Goal: Ask a question: Seek information or help from site administrators or community

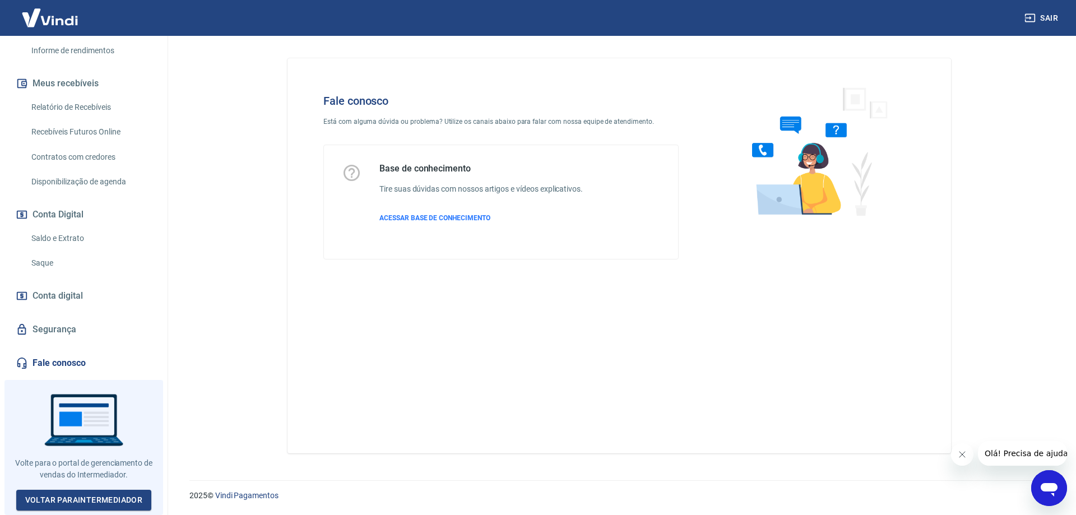
scroll to position [217, 0]
click at [1041, 483] on icon "Abrir janela de mensagens" at bounding box center [1049, 488] width 20 height 20
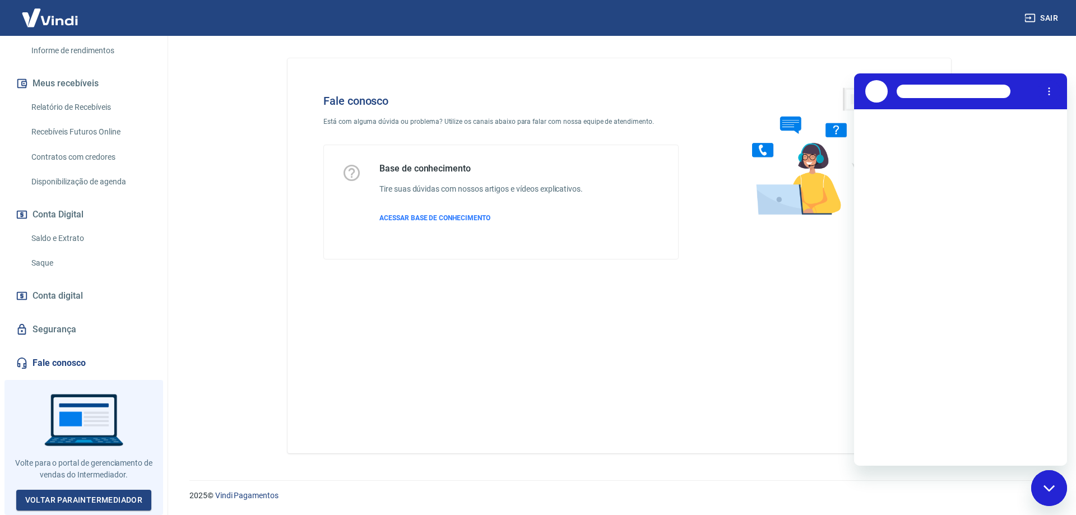
scroll to position [0, 0]
click at [949, 296] on button "Toque para tentar novamente" at bounding box center [959, 294] width 143 height 11
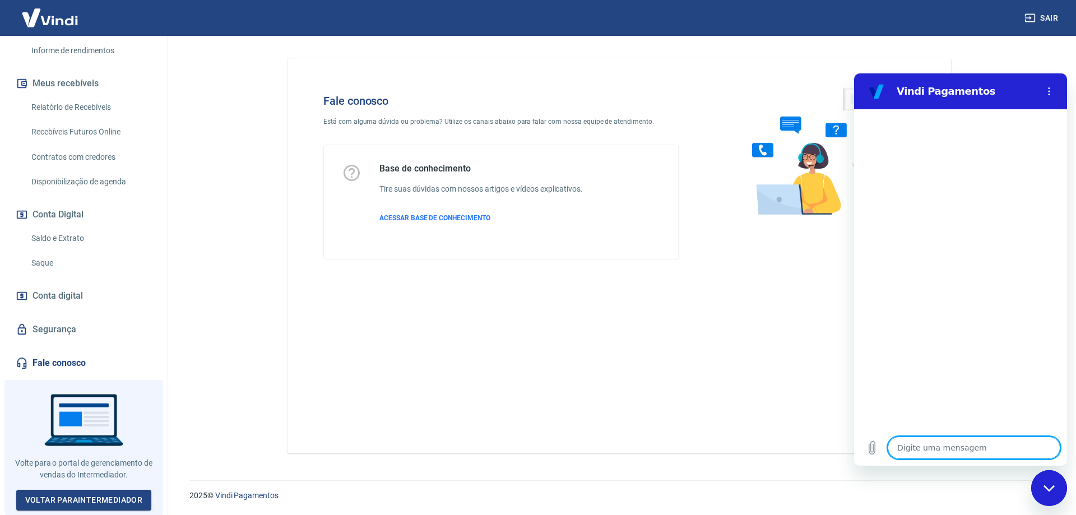
click at [996, 442] on textarea at bounding box center [973, 447] width 173 height 22
type textarea "F"
type textarea "x"
type textarea "FA"
type textarea "x"
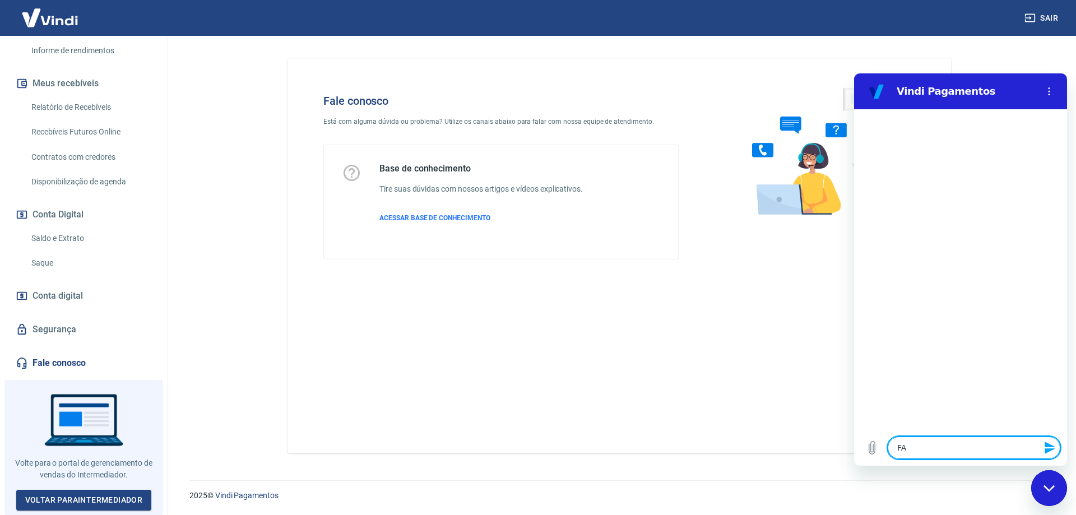
type textarea "FAL"
type textarea "x"
type textarea "FALA"
type textarea "x"
type textarea "FALAR"
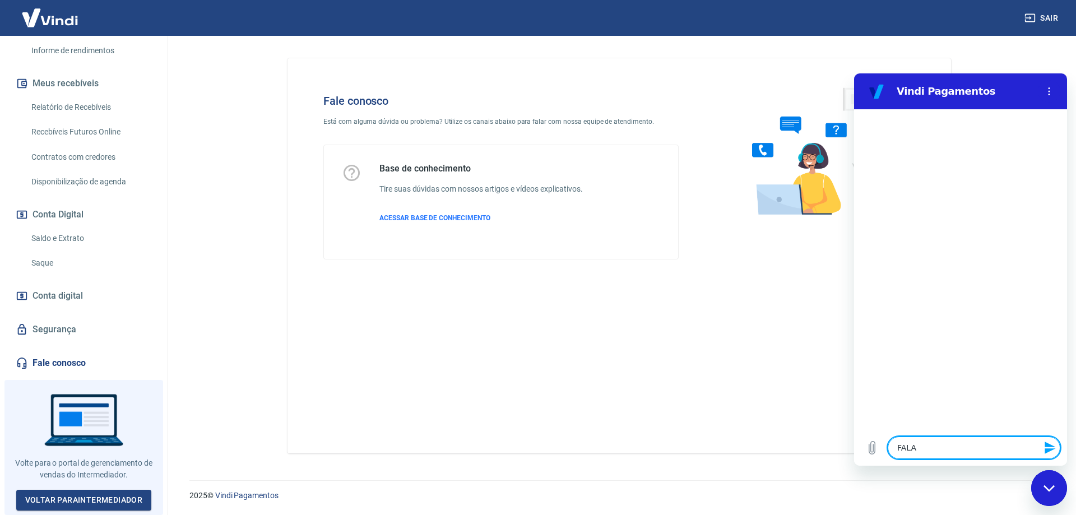
type textarea "x"
type textarea "FALAR"
type textarea "x"
type textarea "FALAR C"
type textarea "x"
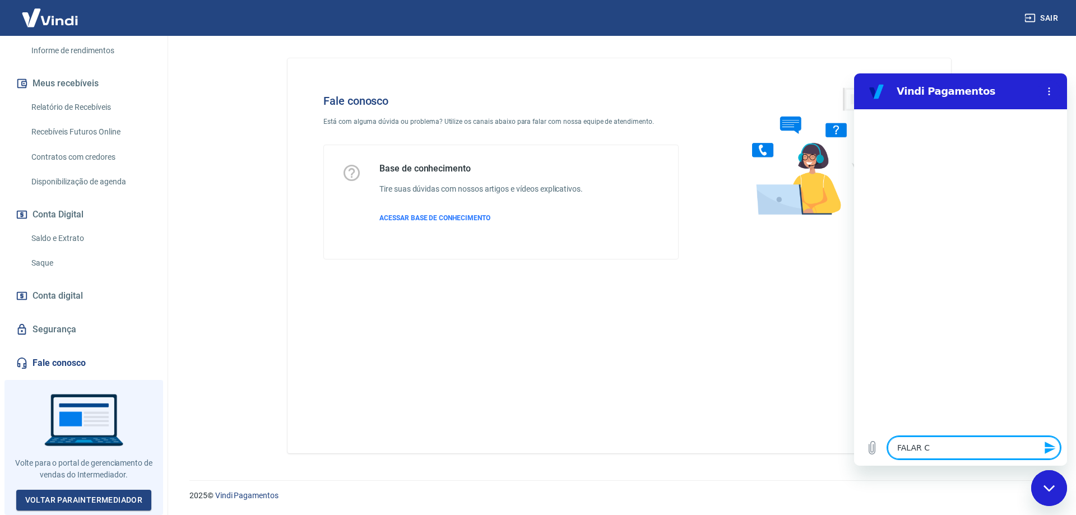
type textarea "FALAR CO"
type textarea "x"
type textarea "FALAR COM"
type textarea "x"
type textarea "FALAR COM"
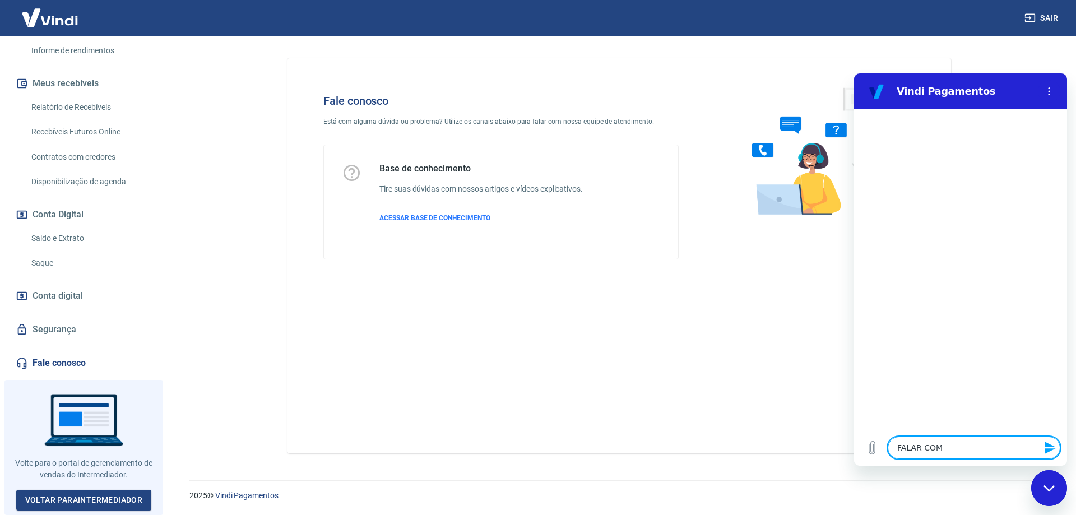
type textarea "x"
type textarea "FALAR COM A"
type textarea "x"
type textarea "FALAR COM AT"
type textarea "x"
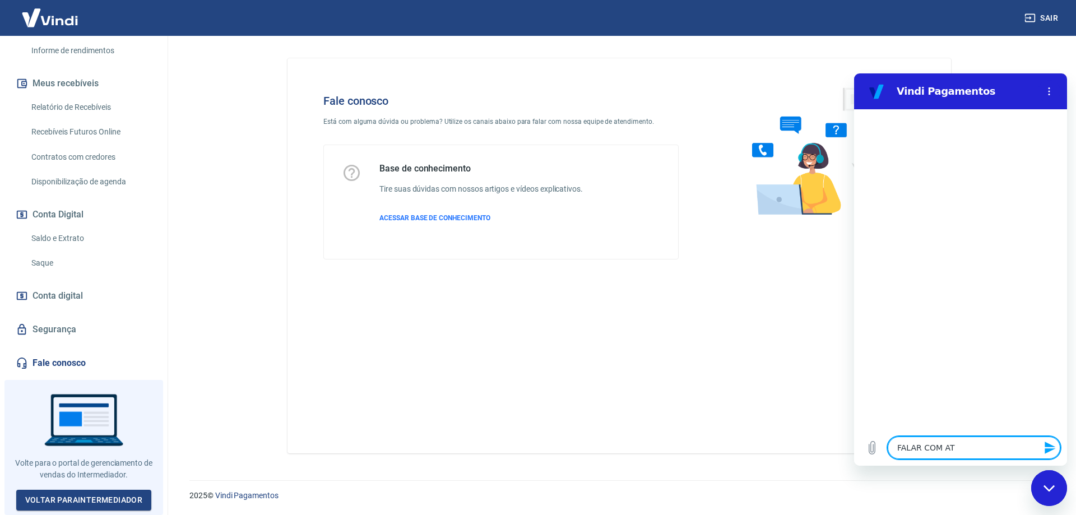
type textarea "FALAR COM ATE"
type textarea "x"
type textarea "FALAR COM ATEN"
type textarea "x"
type textarea "FALAR COM ATEND"
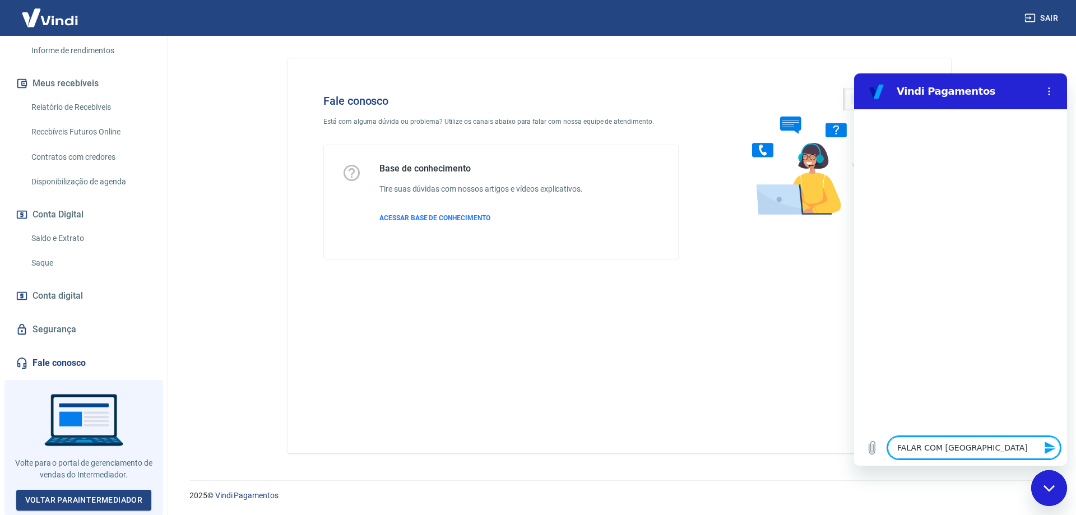
type textarea "x"
type textarea "FALAR COM ATENDE"
type textarea "x"
type textarea "FALAR COM ATENDET"
type textarea "x"
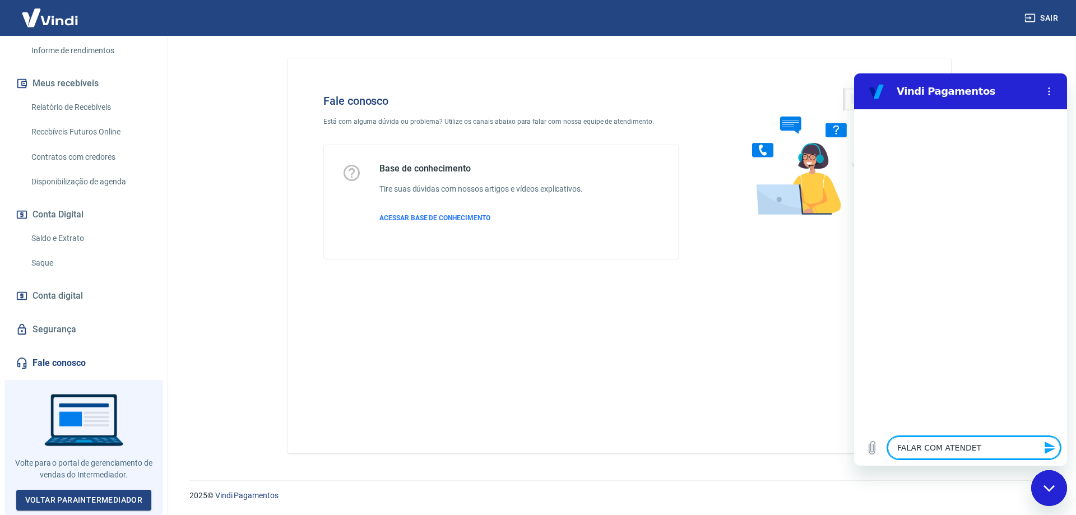
type textarea "FALAR COM ATENDE"
type textarea "x"
type textarea "FALAR COM ATENDEN"
type textarea "x"
type textarea "FALAR COM ATENDENT"
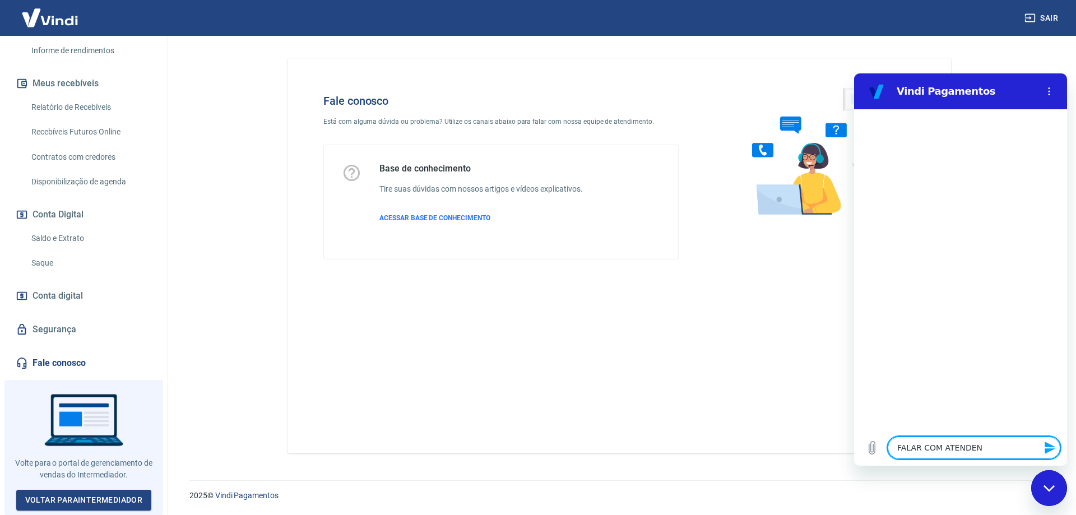
type textarea "x"
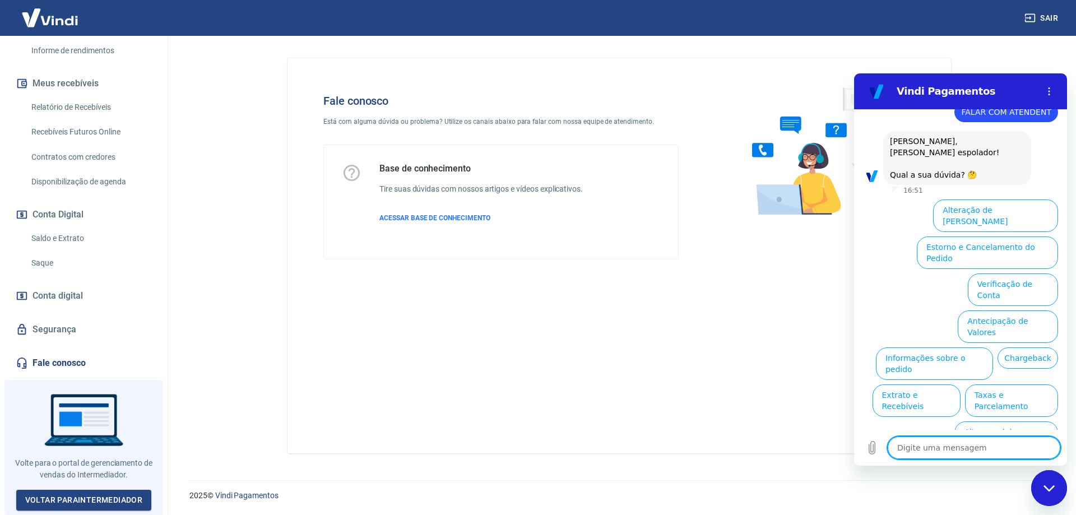
scroll to position [29, 0]
click at [970, 458] on button "Assinaturas e Faturas Tray" at bounding box center [1004, 474] width 108 height 32
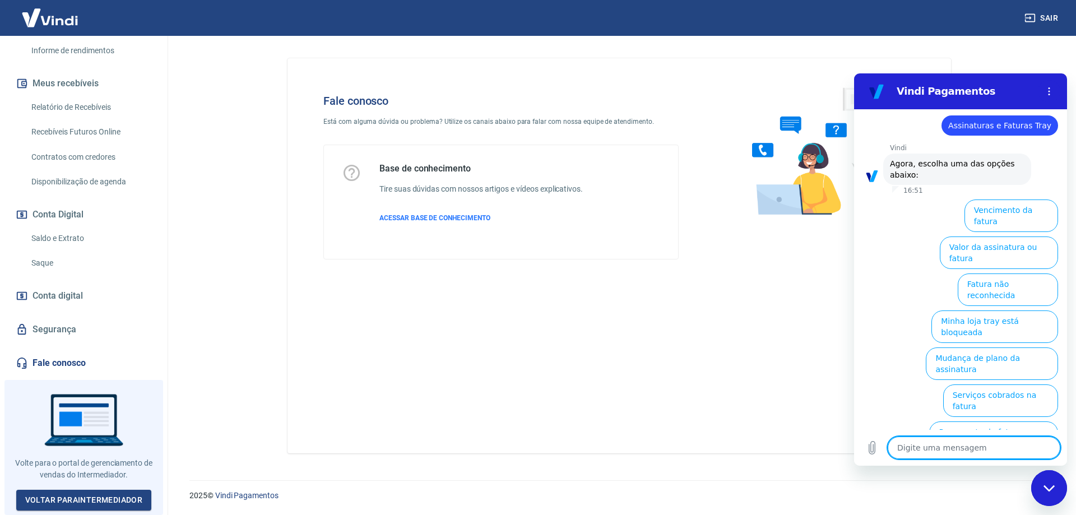
scroll to position [104, 0]
click at [991, 273] on button "Fatura não reconhecida" at bounding box center [1007, 289] width 100 height 32
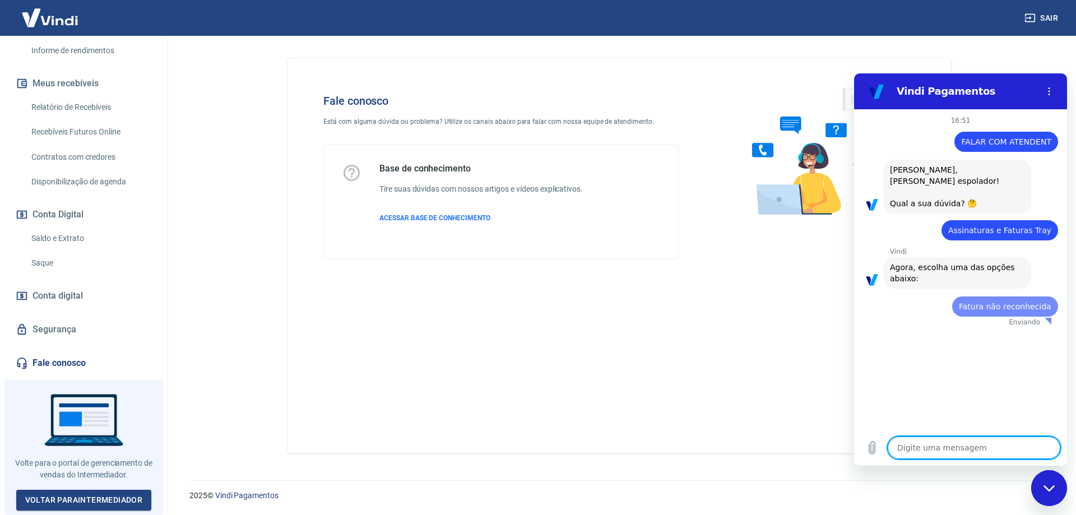
scroll to position [0, 0]
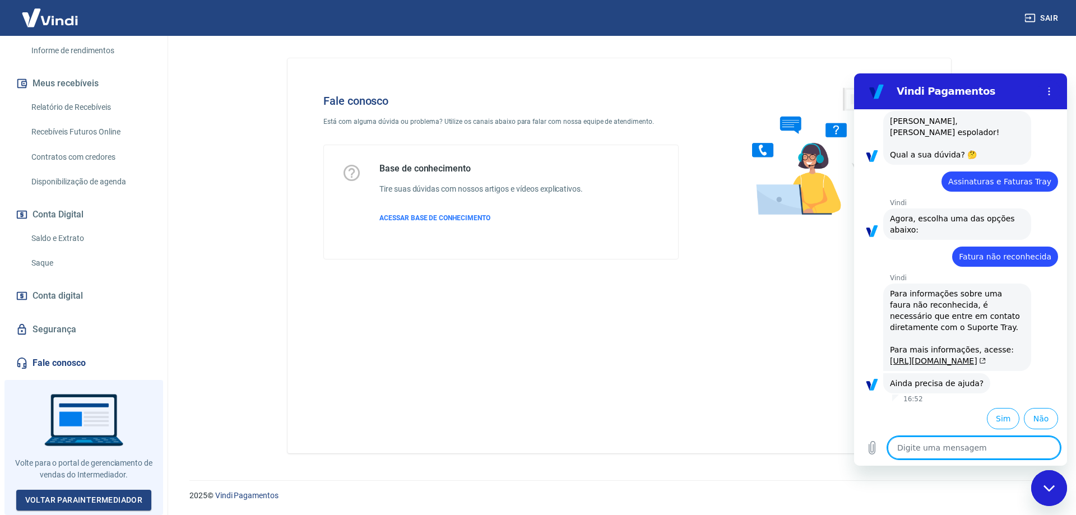
type textarea "x"
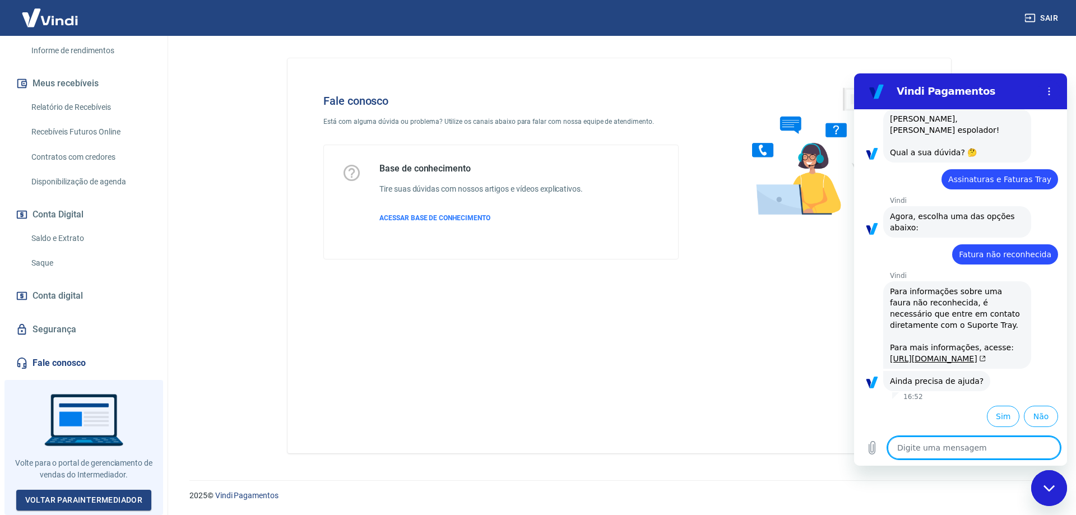
scroll to position [95, 0]
click at [960, 448] on textarea at bounding box center [973, 447] width 173 height 22
type textarea "f"
type textarea "x"
type textarea "fa"
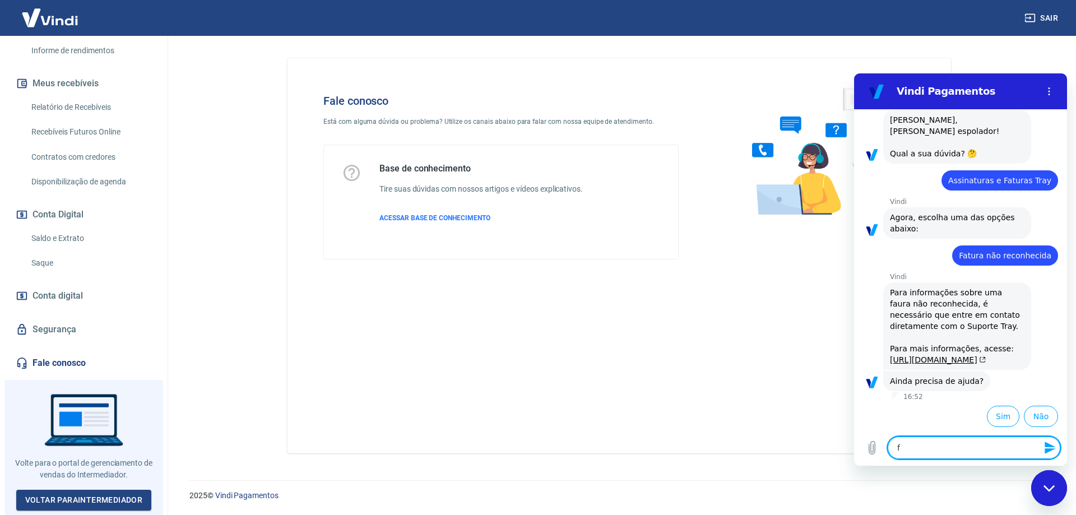
type textarea "x"
type textarea "fal"
type textarea "x"
type textarea "fala"
type textarea "x"
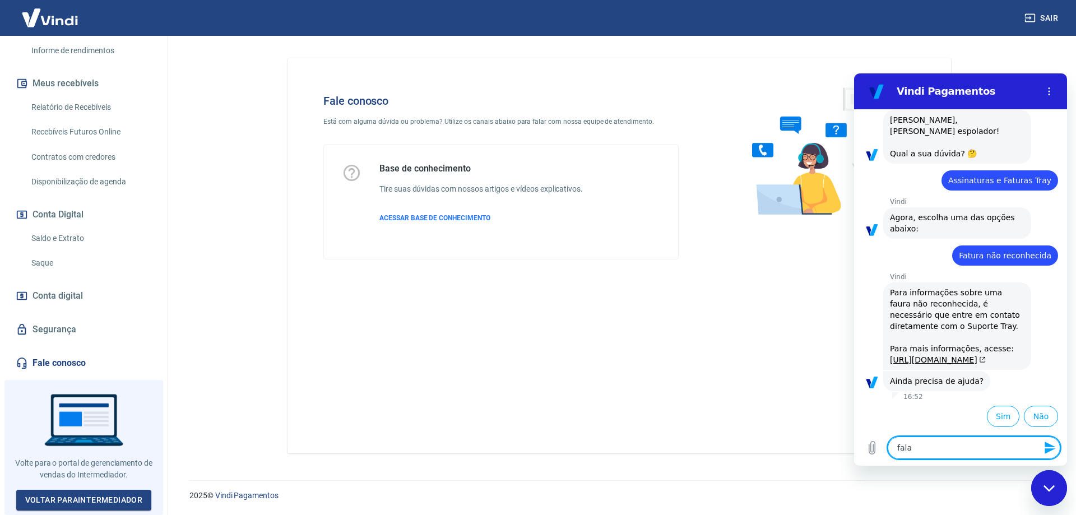
type textarea "falar"
type textarea "x"
type textarea "falar"
type textarea "x"
type textarea "falar c"
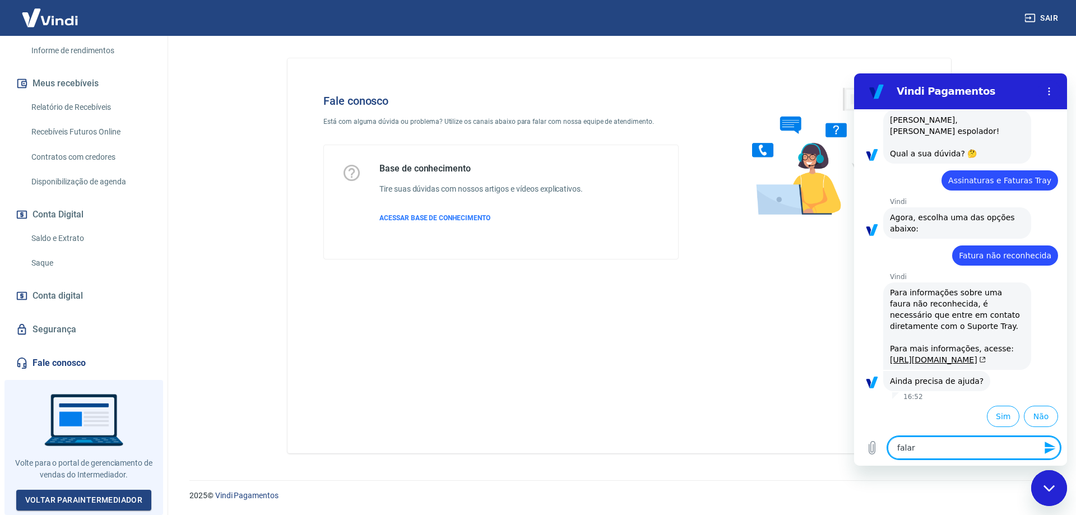
type textarea "x"
type textarea "falar co"
type textarea "x"
type textarea "falar co"
type textarea "x"
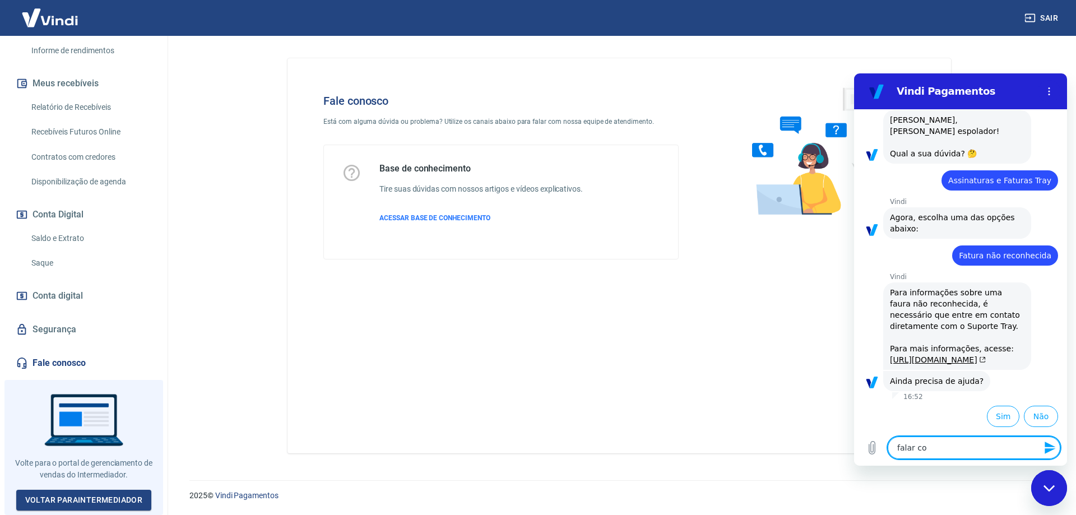
type textarea "falar co"
type textarea "x"
type textarea "falar com"
type textarea "x"
type textarea "falar com"
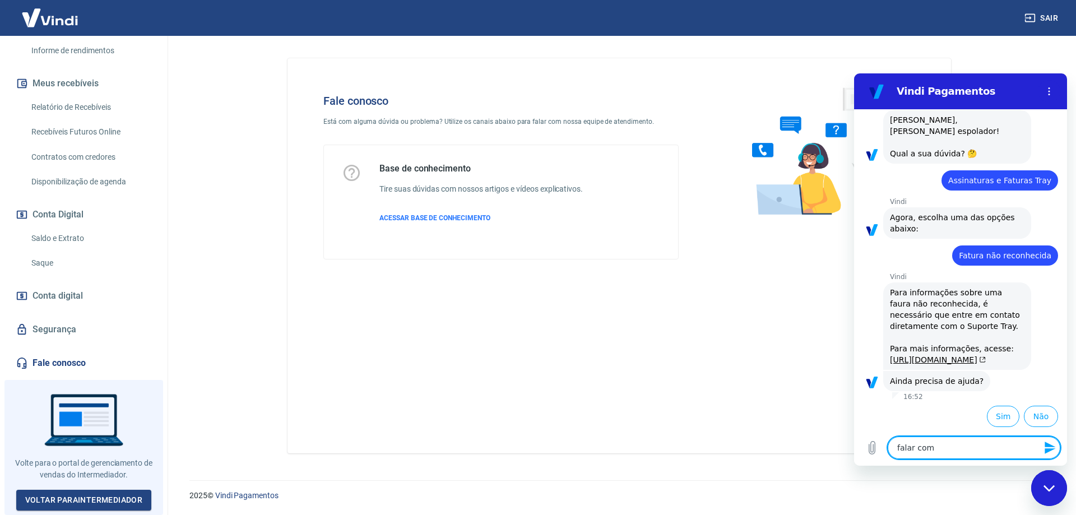
type textarea "x"
type textarea "falar com a"
type textarea "x"
type textarea "falar com at"
type textarea "x"
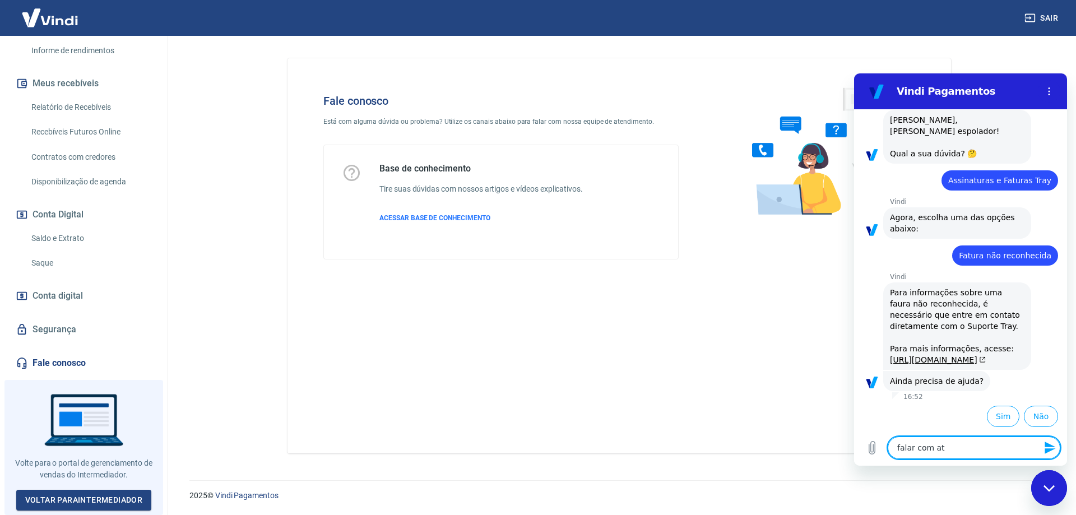
type textarea "falar com ate"
type textarea "x"
type textarea "falar com aten"
type textarea "x"
type textarea "falar com atend"
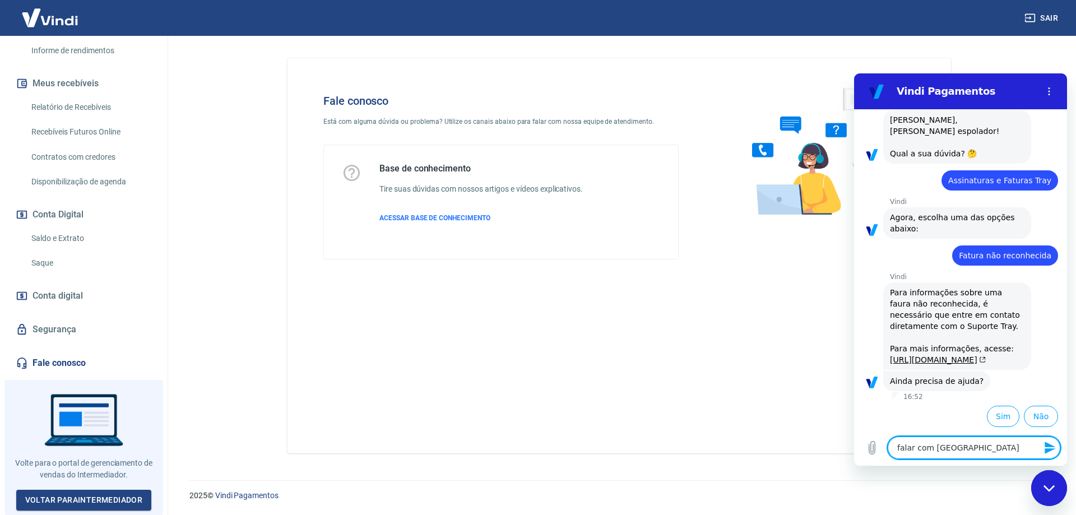
type textarea "x"
type textarea "falar com atende"
type textarea "x"
type textarea "falar com atenden"
type textarea "x"
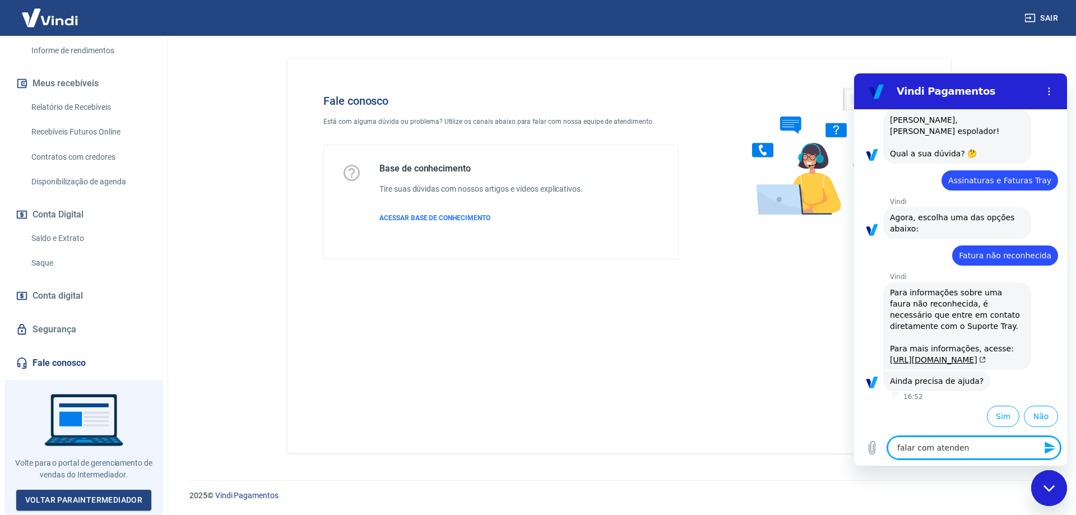
type textarea "falar com atendent"
type textarea "x"
type textarea "falar com atendente"
type textarea "x"
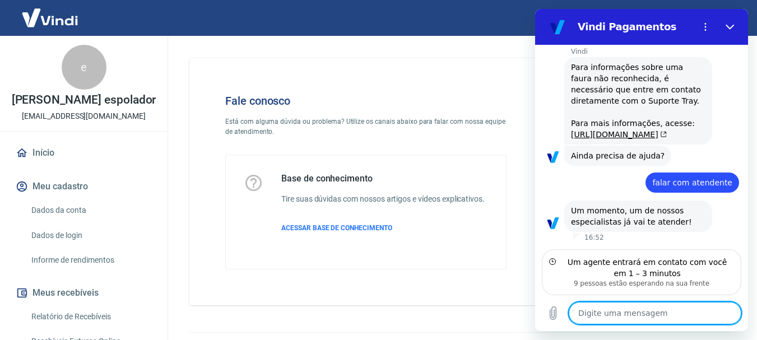
scroll to position [255, 0]
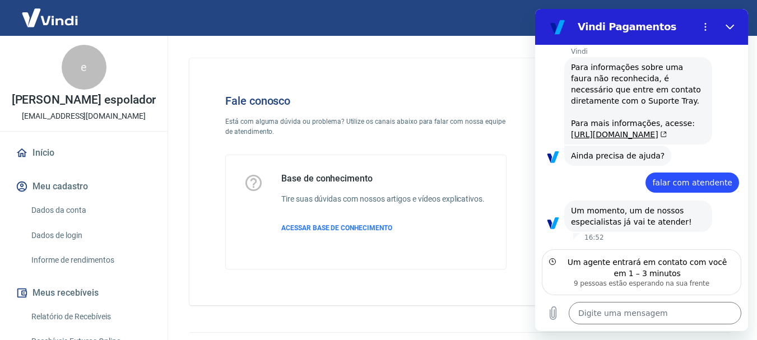
type textarea "x"
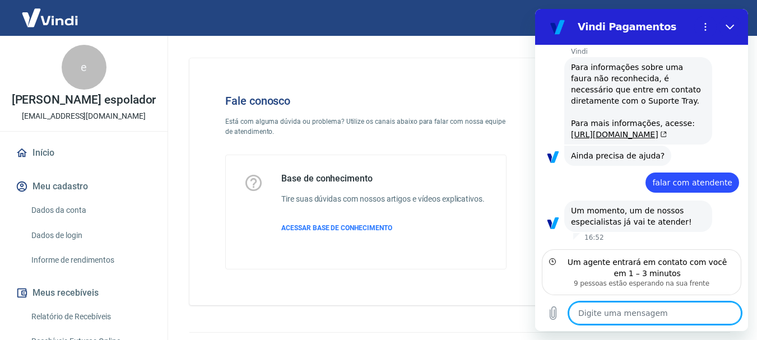
drag, startPoint x: 680, startPoint y: 312, endPoint x: 671, endPoint y: 293, distance: 20.8
click at [679, 312] on textarea at bounding box center [655, 313] width 173 height 22
type textarea "B"
type textarea "x"
type textarea "Bo"
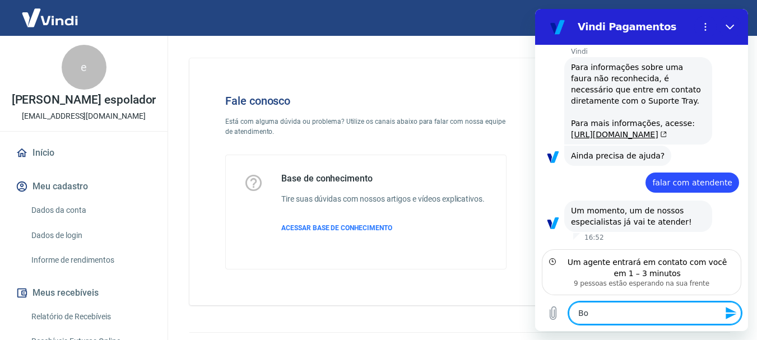
type textarea "x"
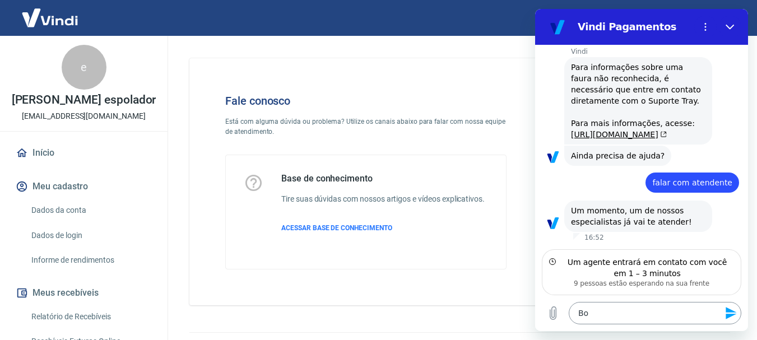
click at [626, 305] on textarea "Bo" at bounding box center [655, 313] width 173 height 22
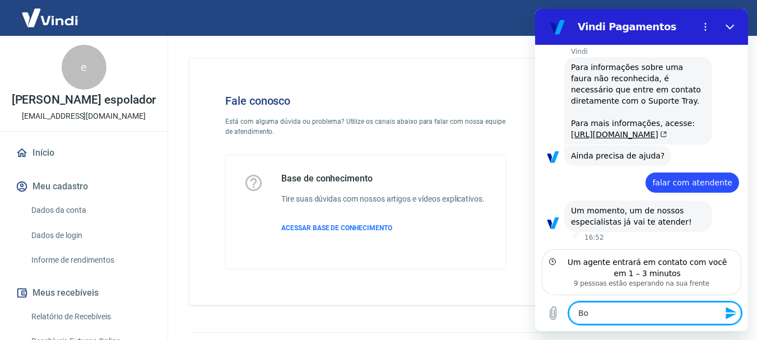
type textarea "B"
type textarea "x"
type textarea "o"
type textarea "x"
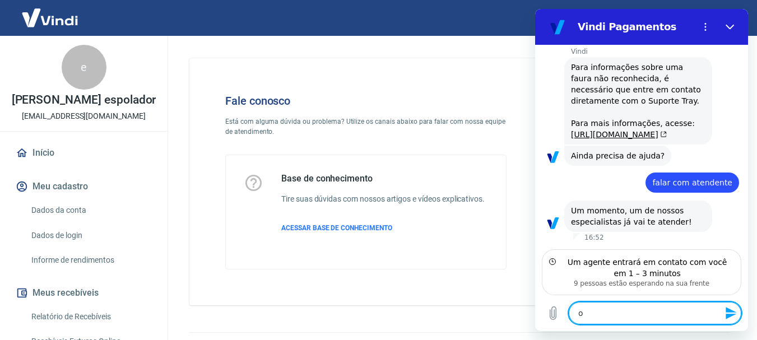
type textarea "ob"
type textarea "x"
type textarea "obr"
type textarea "x"
type textarea "obri"
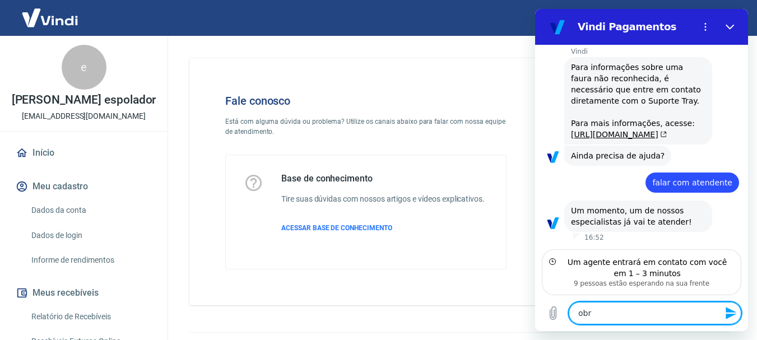
type textarea "x"
type textarea "obrig"
type textarea "x"
type textarea "obriga"
type textarea "x"
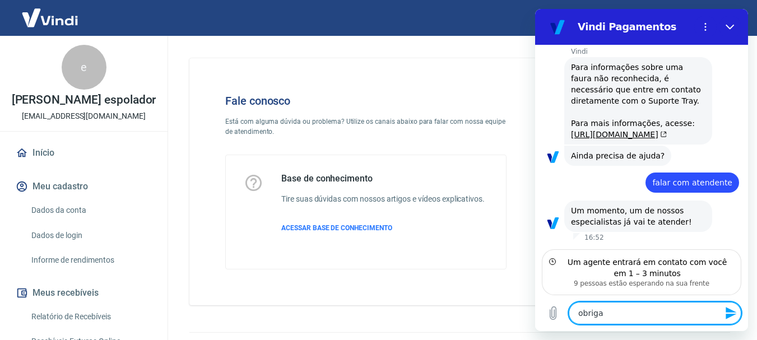
type textarea "obrigad"
type textarea "x"
type textarea "obrigada"
type textarea "x"
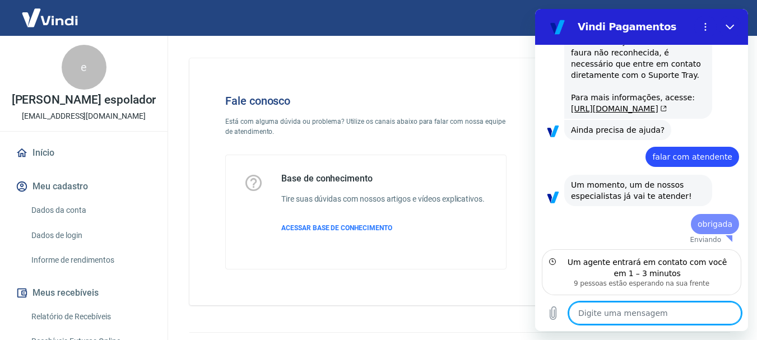
type textarea "x"
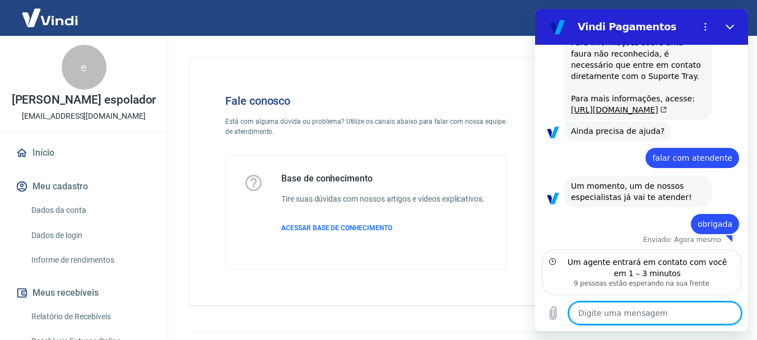
scroll to position [282, 0]
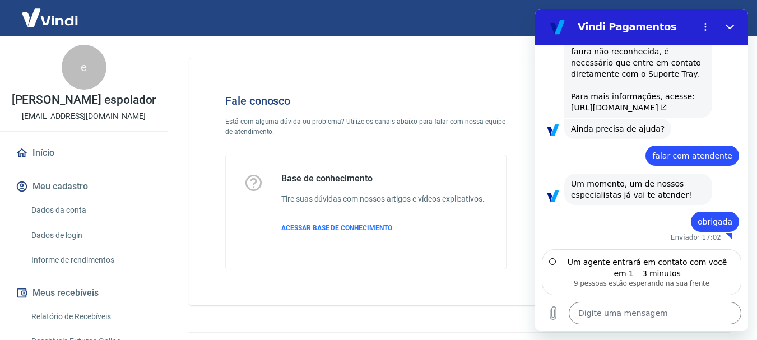
type textarea "x"
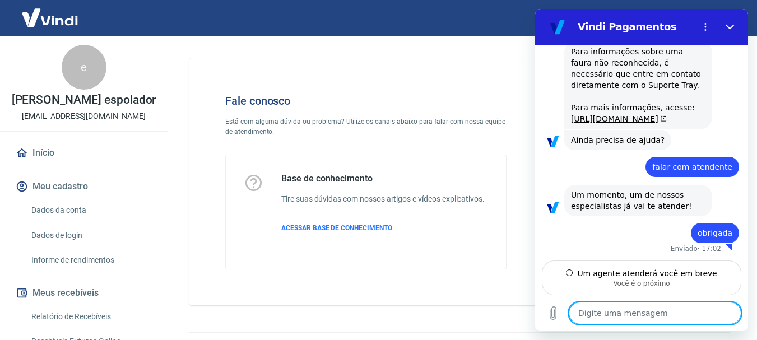
click at [654, 310] on textarea at bounding box center [655, 313] width 173 height 22
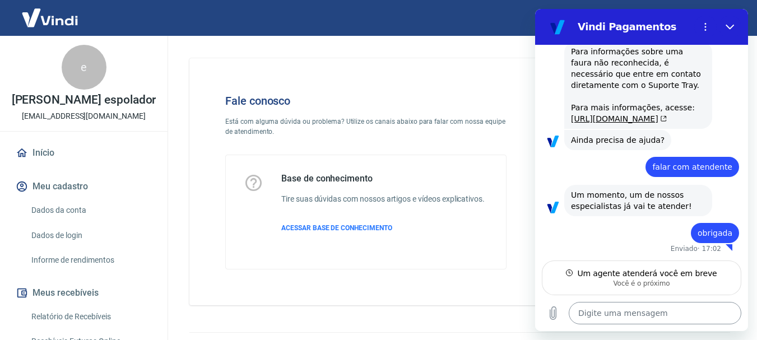
click at [671, 314] on textarea at bounding box center [655, 313] width 173 height 22
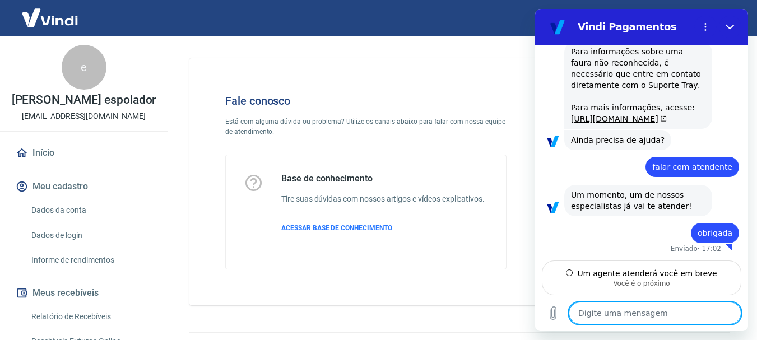
type textarea "b"
type textarea "x"
type textarea "bo"
type textarea "x"
type textarea "boa"
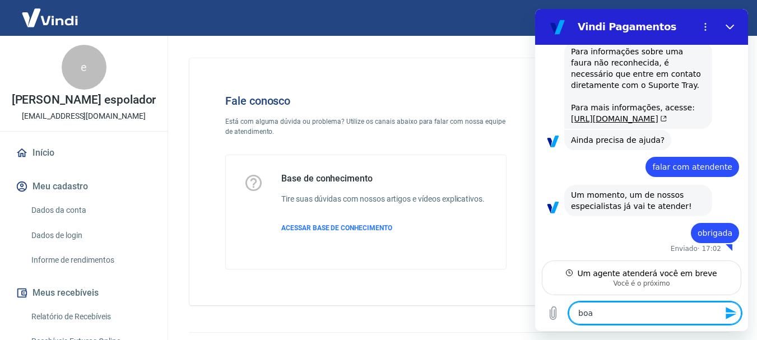
type textarea "x"
type textarea "boa"
type textarea "x"
type textarea "boa t"
type textarea "x"
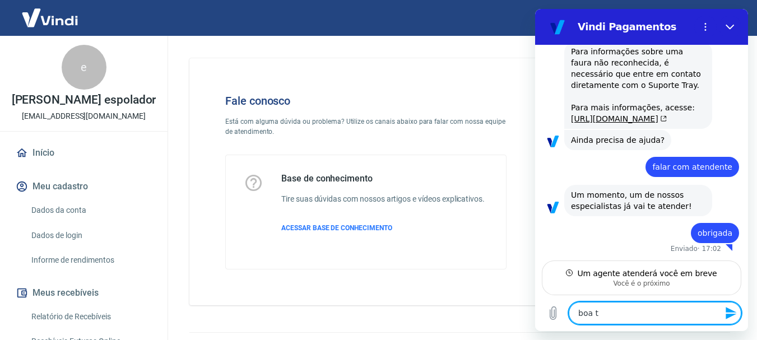
type textarea "boa ta"
type textarea "x"
type textarea "boa tar"
type textarea "x"
type textarea "boa tard"
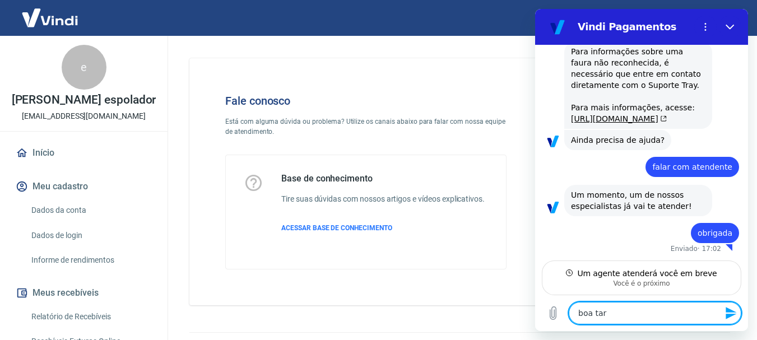
type textarea "x"
type textarea "boa tarde"
type textarea "x"
type textarea "boa tarde,"
type textarea "x"
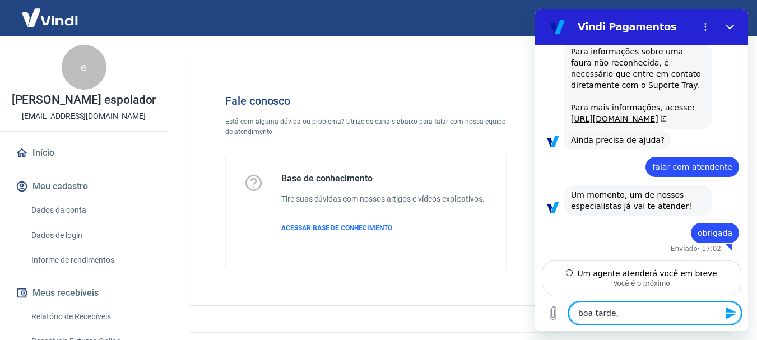
type textarea "boa tarde,"
type textarea "x"
type textarea "boa tarde, t"
type textarea "x"
type textarea "boa tarde, tu"
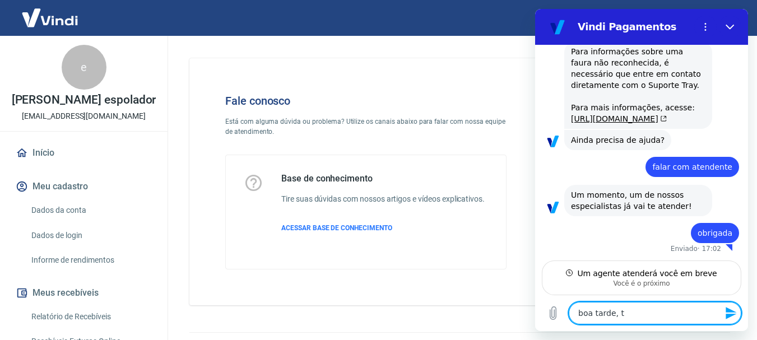
type textarea "x"
type textarea "boa tarde, tud"
type textarea "x"
type textarea "boa tarde, tudo"
type textarea "x"
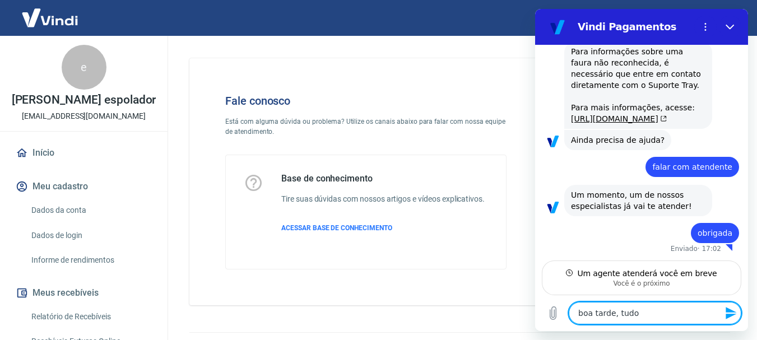
type textarea "boa tarde, tudo"
type textarea "x"
type textarea "boa tarde, tudo b"
type textarea "x"
type textarea "boa tarde, tudo be"
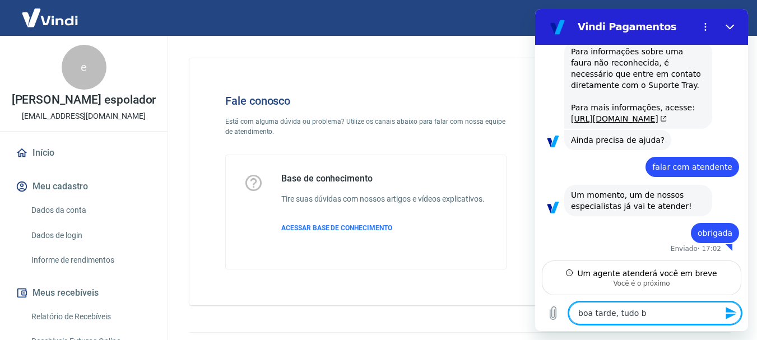
type textarea "x"
type textarea "boa tarde, tudo bem"
type textarea "x"
type textarea "boa tarde, tudo bem?"
type textarea "x"
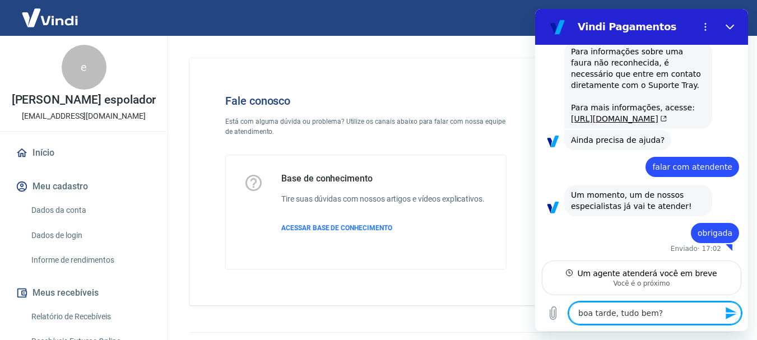
type textarea "boa tarde, tudo bem?"
type textarea "x"
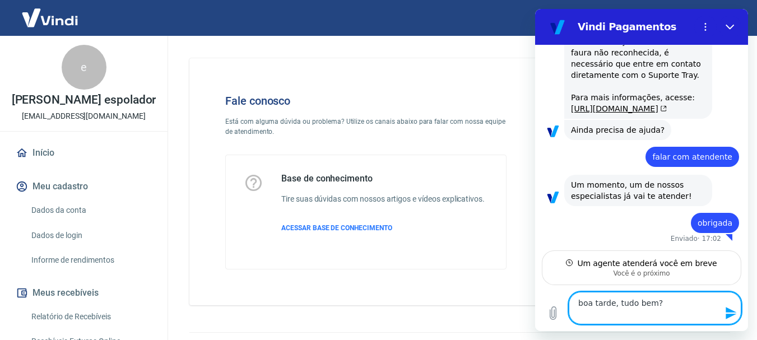
type textarea "boa tarde, tudo bem? f"
type textarea "x"
type textarea "boa tarde, tudo bem? fo"
type textarea "x"
type textarea "boa tarde, tudo bem? foi"
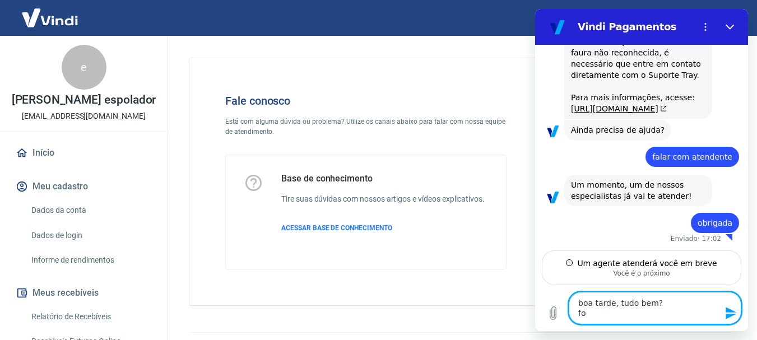
type textarea "x"
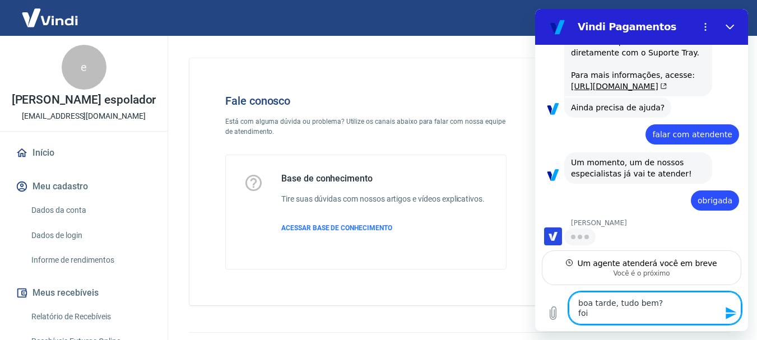
type textarea "boa tarde, tudo bem? foi"
type textarea "x"
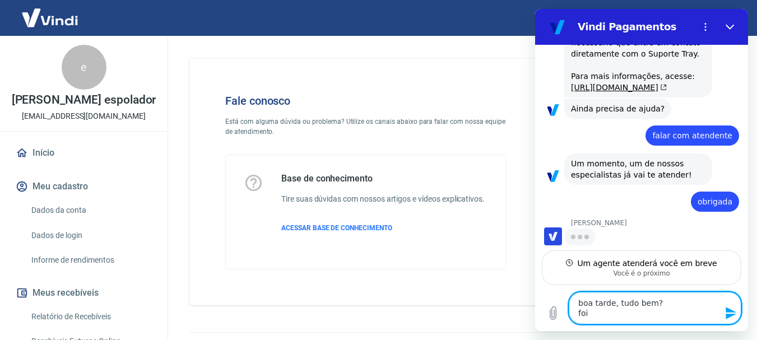
type textarea "boa tarde, tudo bem? foi g"
type textarea "x"
type textarea "boa tarde, tudo bem? foi ge"
type textarea "x"
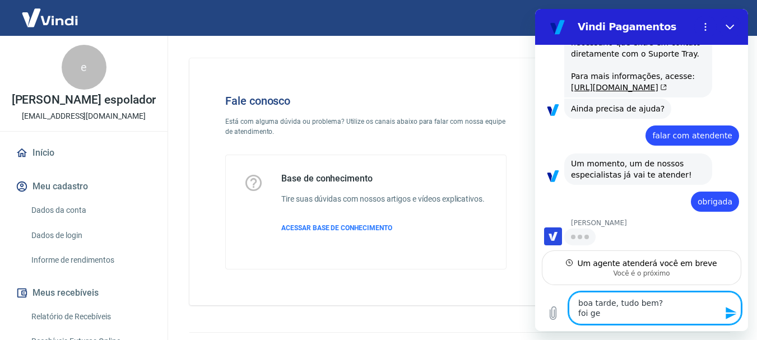
type textarea "boa tarde, tudo bem? foi ger"
type textarea "x"
type textarea "boa tarde, tudo bem? foi gera"
type textarea "x"
type textarea "boa tarde, tudo bem? foi gerad"
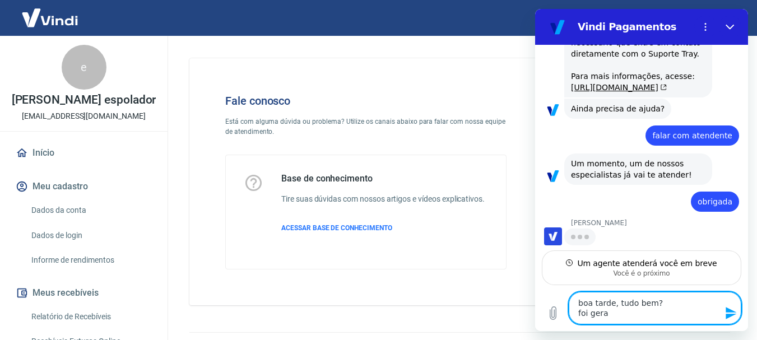
type textarea "x"
type textarea "boa tarde, tudo bem? foi gerado"
type textarea "x"
type textarea "boa tarde, tudo bem? foi gerado"
type textarea "x"
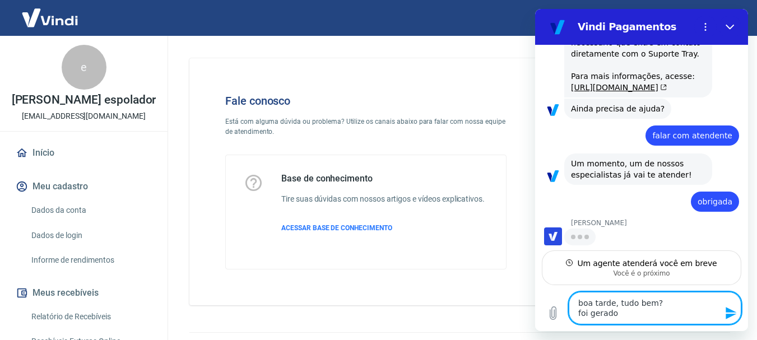
type textarea "boa tarde, tudo bem? foi gerado u"
type textarea "x"
type textarea "boa tarde, tudo bem? foi gerado um"
type textarea "x"
type textarea "boa tarde, tudo bem? foi gerado um"
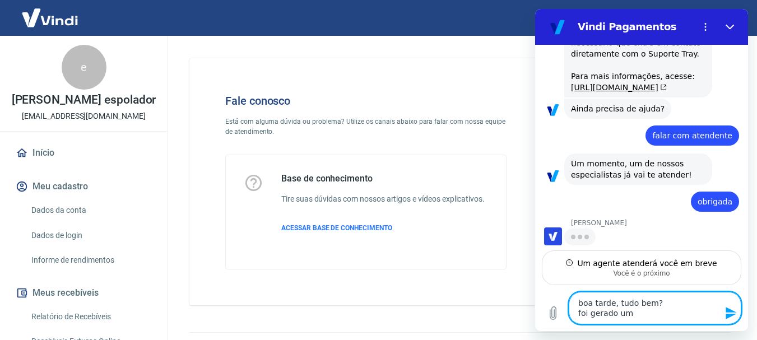
type textarea "x"
type textarea "boa tarde, tudo bem? foi gerado um b"
type textarea "x"
type textarea "boa tarde, tudo bem? foi gerado um bo"
type textarea "x"
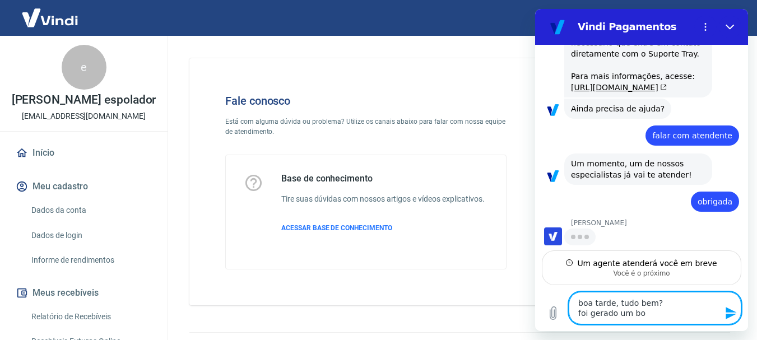
type textarea "boa tarde, tudo bem? foi gerado um bol"
type textarea "x"
type textarea "boa tarde, tudo bem? foi gerado um bole"
type textarea "x"
type textarea "boa tarde, tudo bem? foi gerado um bolet"
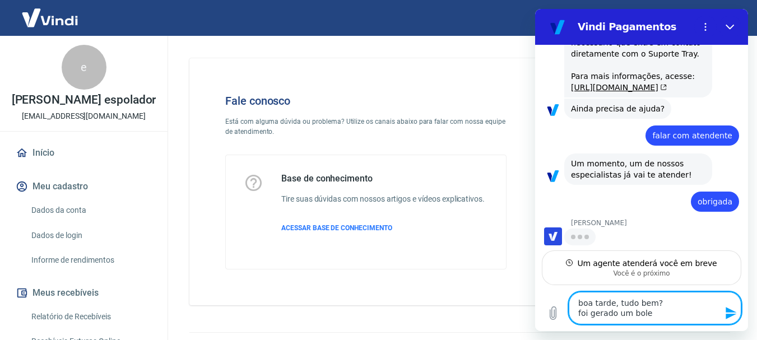
type textarea "x"
type textarea "boa tarde, tudo bem? foi gerado um boleto"
type textarea "x"
type textarea "boa tarde, tudo bem? foi gerado um boleto"
type textarea "x"
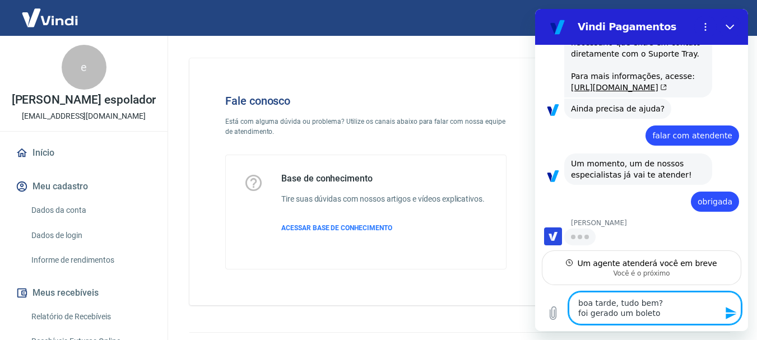
type textarea "boa tarde, tudo bem? foi gerado um boleto d"
type textarea "x"
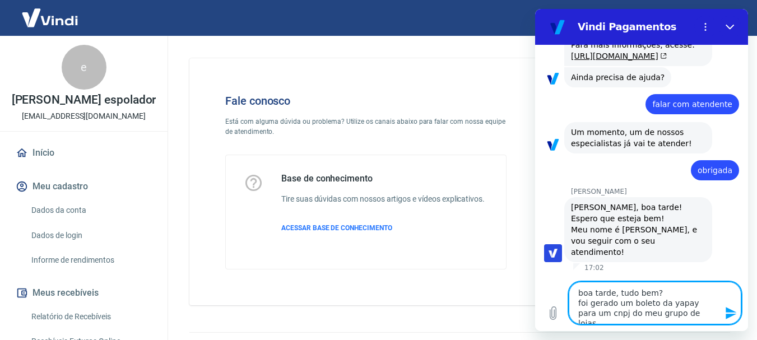
scroll to position [323, 0]
click at [694, 317] on textarea "boa tarde, tudo bem? foi gerado um boleto da yapay para um cnpj do meu grupo de…" at bounding box center [655, 303] width 173 height 43
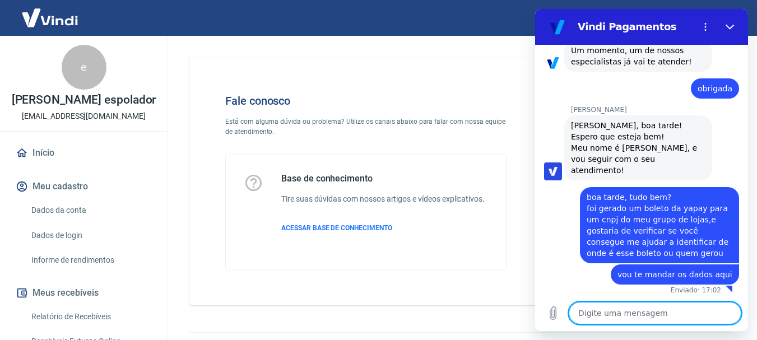
scroll to position [407, 0]
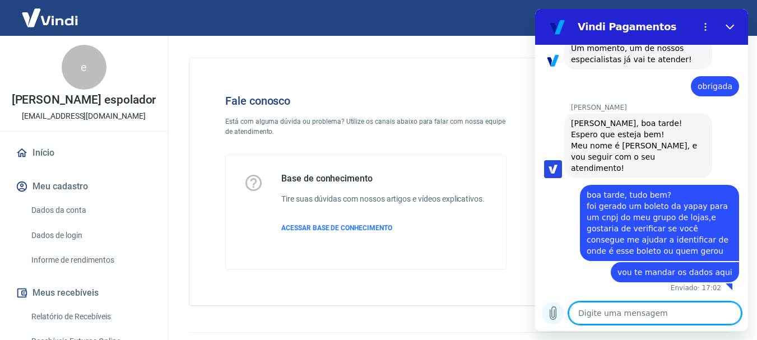
click at [556, 320] on button "Carregar arquivo" at bounding box center [553, 313] width 22 height 22
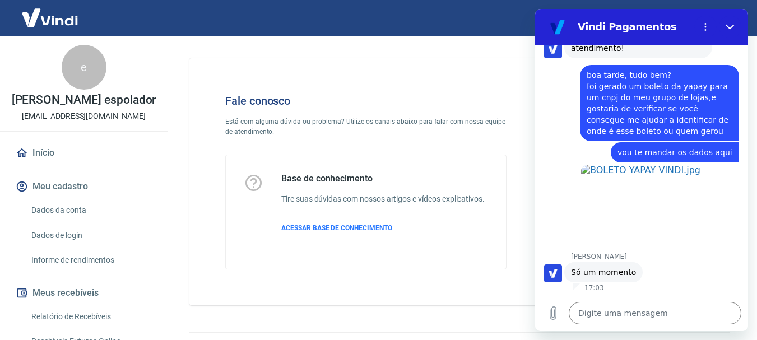
scroll to position [527, 0]
click at [658, 308] on textarea at bounding box center [655, 313] width 173 height 22
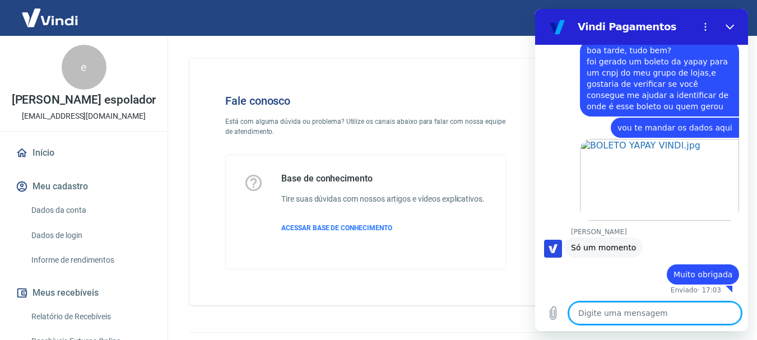
scroll to position [553, 0]
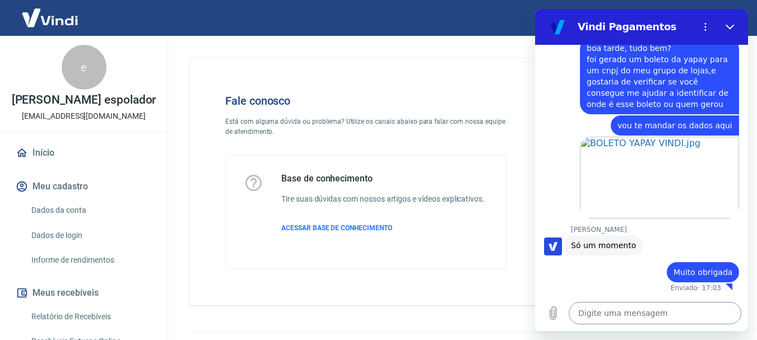
click at [618, 318] on textarea at bounding box center [655, 313] width 173 height 22
click at [631, 271] on div "diz: Muito obrigada" at bounding box center [637, 268] width 204 height 27
click at [629, 308] on textarea at bounding box center [655, 313] width 173 height 22
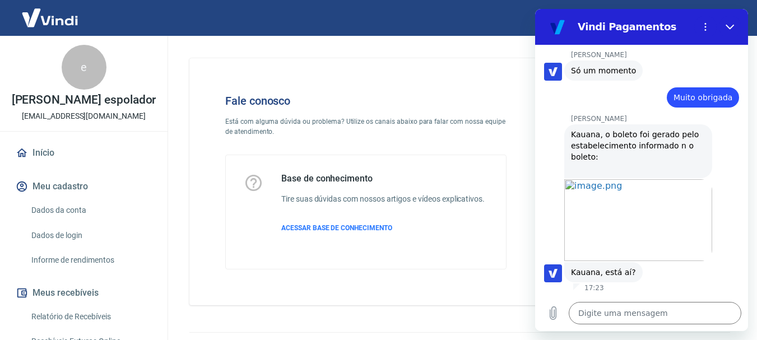
scroll to position [728, 0]
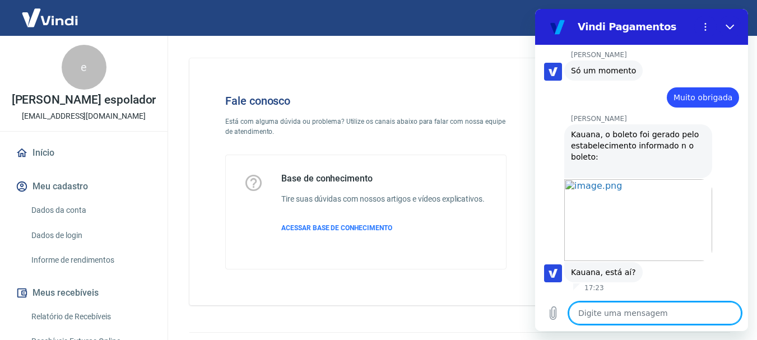
click at [666, 315] on textarea at bounding box center [655, 313] width 173 height 22
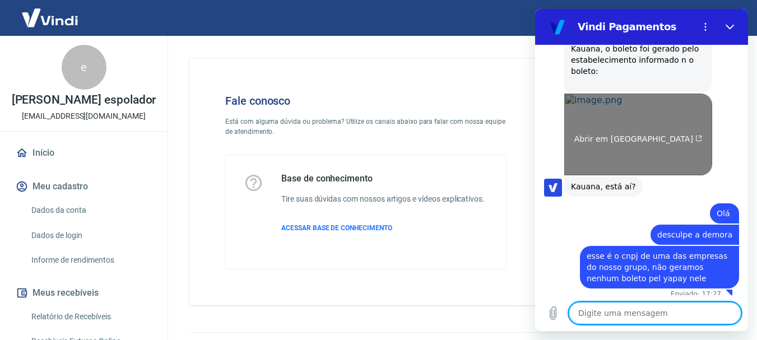
scroll to position [820, 0]
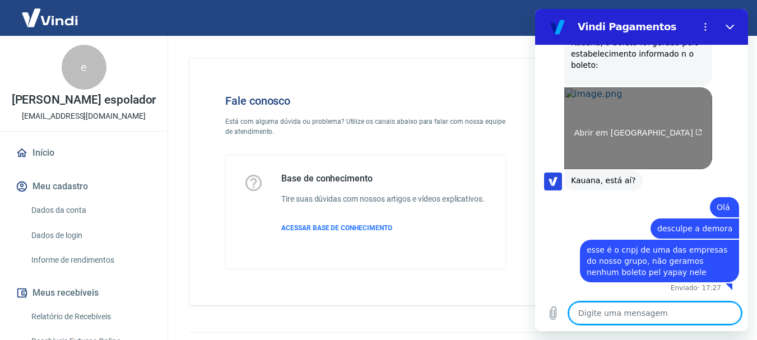
click at [627, 130] on span "Abrir em nova aba" at bounding box center [638, 132] width 128 height 9
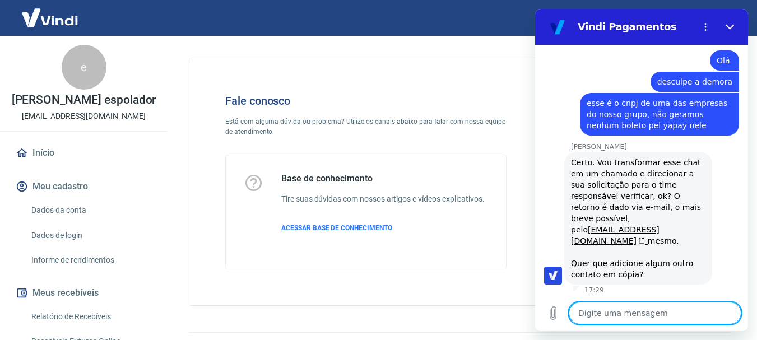
scroll to position [958, 0]
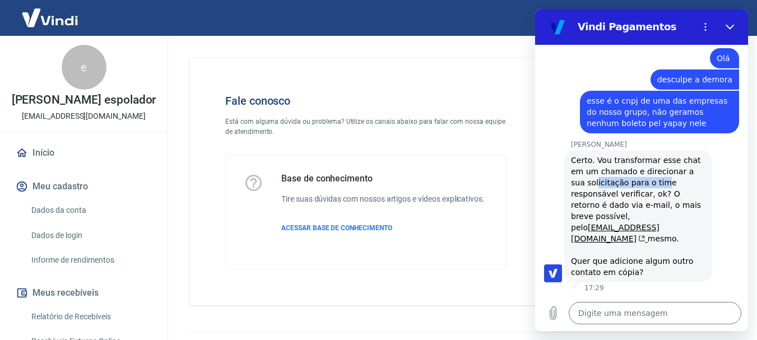
drag, startPoint x: 580, startPoint y: 196, endPoint x: 645, endPoint y: 196, distance: 65.0
click at [645, 196] on div "Certo. Vou transformar esse chat em um chamado e direcionar a sua solicitação p…" at bounding box center [638, 216] width 134 height 123
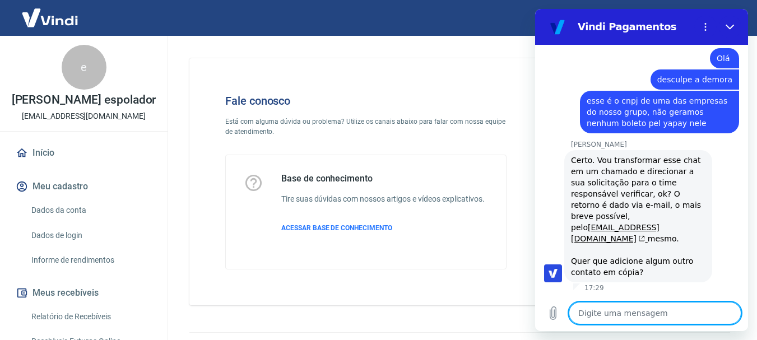
click at [634, 308] on textarea at bounding box center [655, 313] width 173 height 22
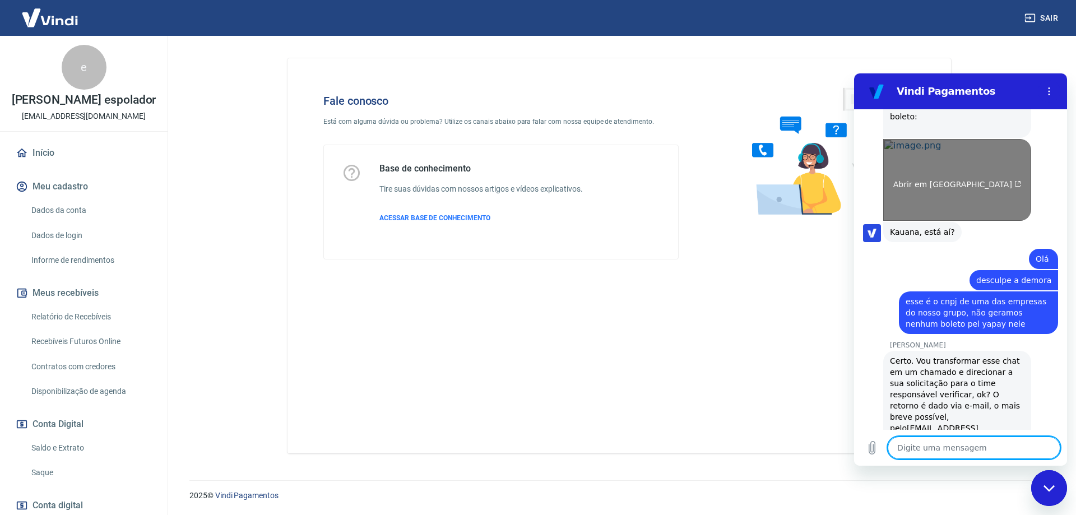
scroll to position [789, 0]
